Goal: Task Accomplishment & Management: Complete application form

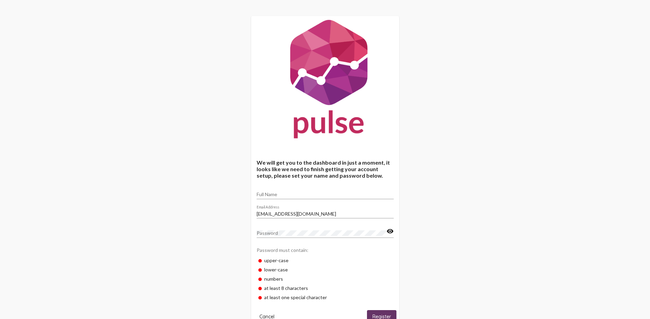
click at [270, 191] on div "Full Name" at bounding box center [325, 192] width 137 height 13
type input "[PERSON_NAME]"
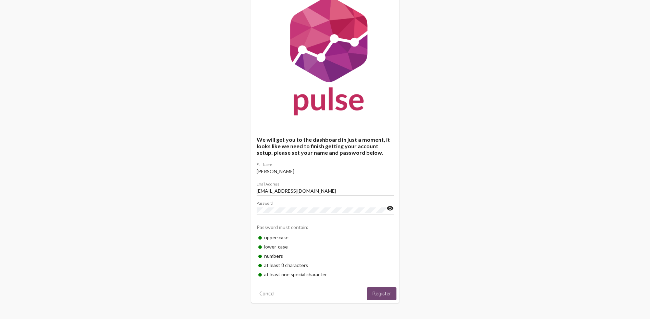
click at [383, 293] on span "Register" at bounding box center [382, 294] width 19 height 6
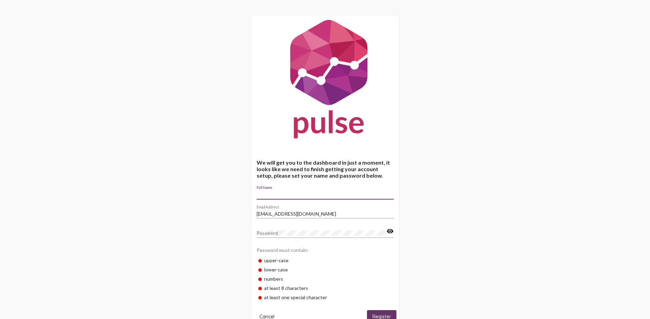
click at [289, 194] on input "Full Name" at bounding box center [325, 194] width 137 height 5
type input "[PERSON_NAME]"
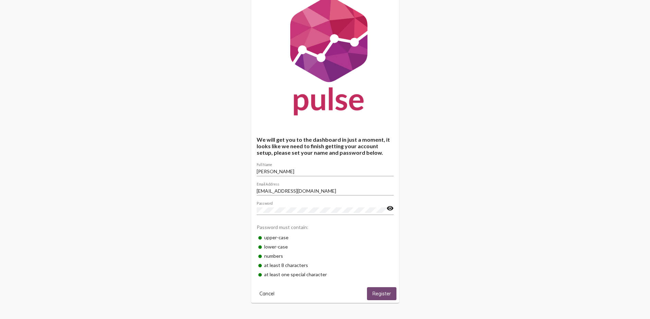
click at [376, 294] on span "Register" at bounding box center [382, 294] width 19 height 6
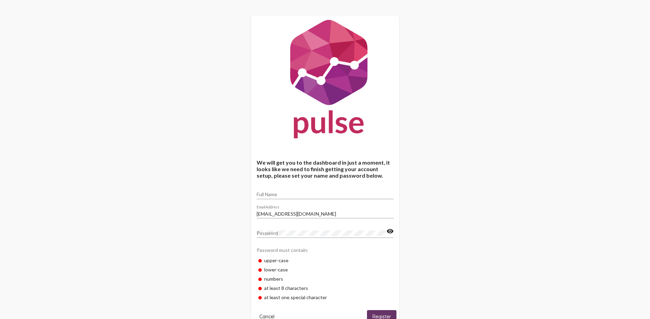
click at [295, 192] on div "Full Name" at bounding box center [325, 192] width 137 height 13
type input "[PERSON_NAME]"
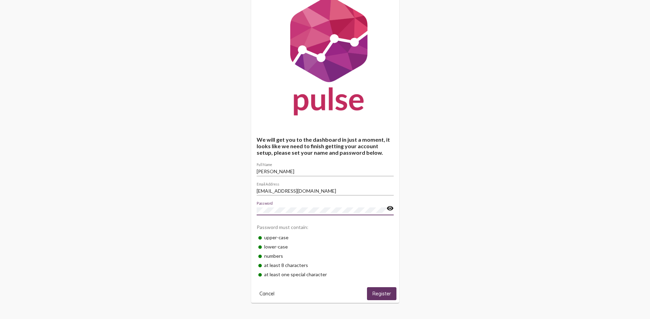
click at [381, 294] on span "Register" at bounding box center [382, 294] width 19 height 6
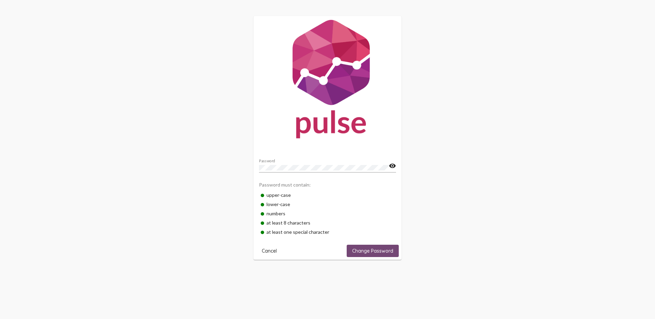
click at [380, 251] on span "Change Password" at bounding box center [372, 251] width 41 height 6
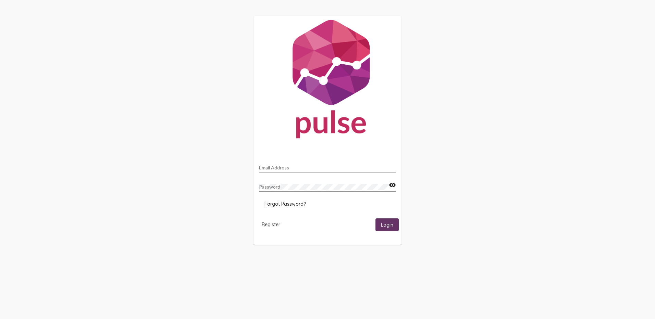
type input "[EMAIL_ADDRESS][DOMAIN_NAME]"
click at [393, 186] on mat-icon "visibility" at bounding box center [392, 185] width 7 height 8
click at [390, 225] on span "Login" at bounding box center [387, 225] width 12 height 6
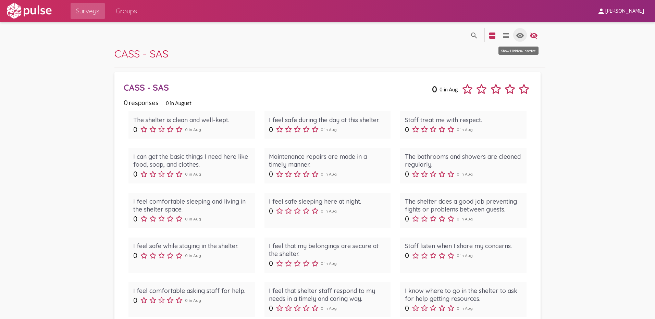
click at [517, 37] on mat-icon "visibility" at bounding box center [520, 36] width 8 height 8
